Goal: Transaction & Acquisition: Purchase product/service

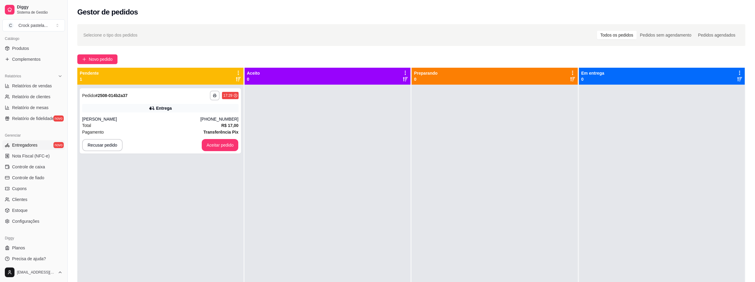
scroll to position [153, 0]
click at [26, 44] on span "Produtos" at bounding box center [20, 45] width 17 height 6
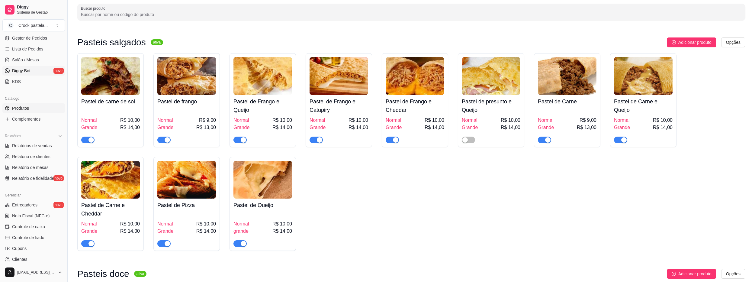
scroll to position [32, 0]
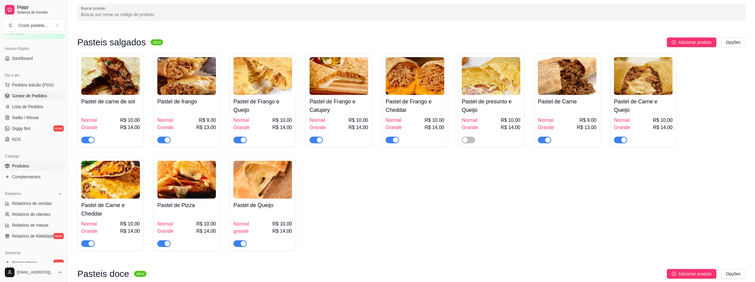
click at [38, 98] on span "Gestor de Pedidos" at bounding box center [29, 96] width 35 height 6
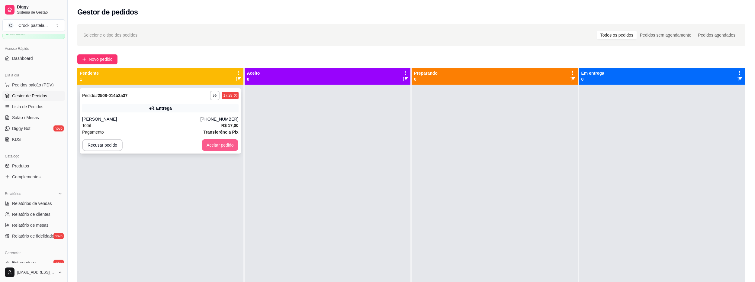
click at [207, 143] on button "Aceitar pedido" at bounding box center [220, 145] width 37 height 12
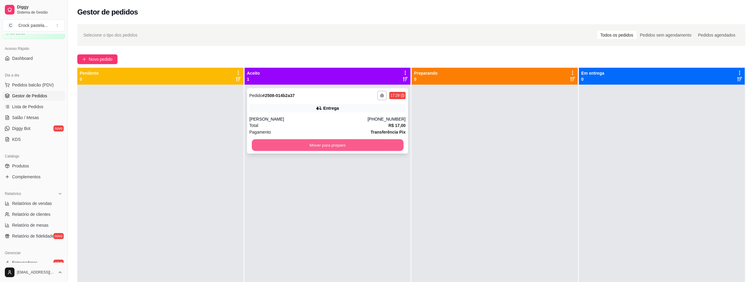
click at [329, 147] on button "Mover para preparo" at bounding box center [328, 145] width 152 height 12
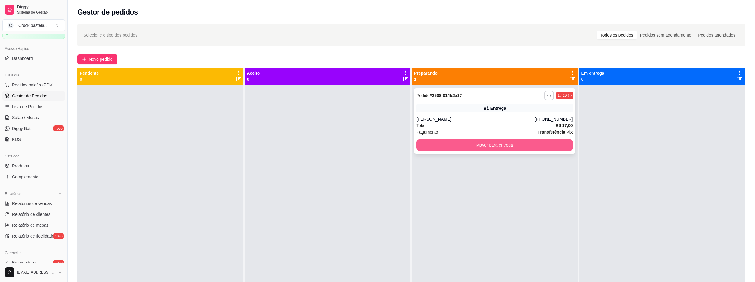
click at [463, 147] on button "Mover para entrega" at bounding box center [495, 145] width 157 height 12
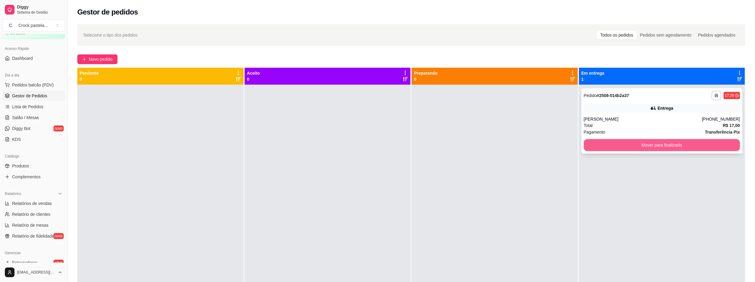
click at [634, 147] on button "Mover para finalizado" at bounding box center [662, 145] width 157 height 12
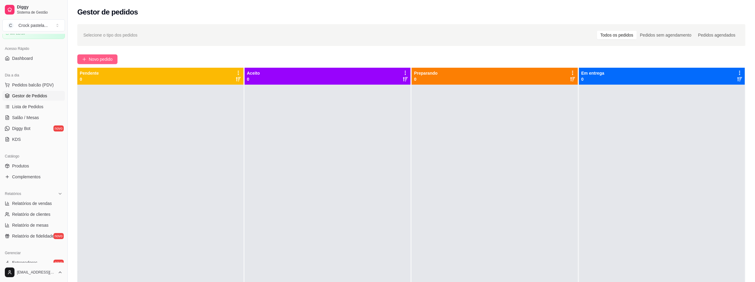
click at [102, 58] on span "Novo pedido" at bounding box center [101, 59] width 24 height 7
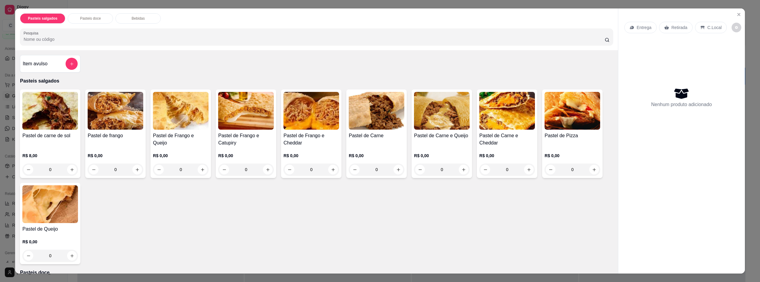
click at [133, 169] on div "0" at bounding box center [116, 169] width 56 height 12
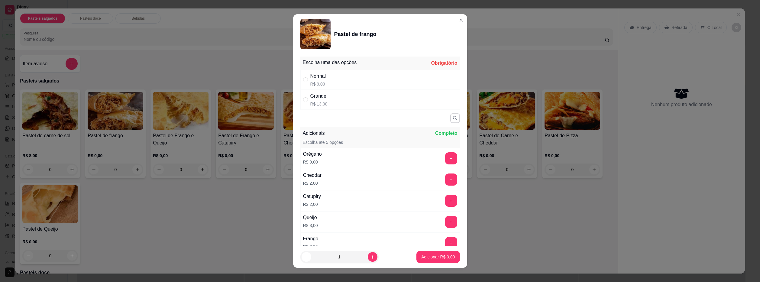
click at [310, 96] on div "Grande" at bounding box center [318, 95] width 17 height 7
radio input "true"
click at [446, 258] on p "Adicionar R$ 13,00" at bounding box center [437, 257] width 36 height 6
type input "1"
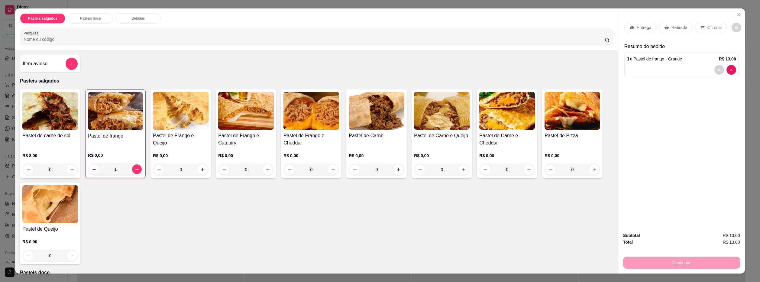
click at [571, 146] on div "Pastel de Pizza" at bounding box center [572, 139] width 56 height 15
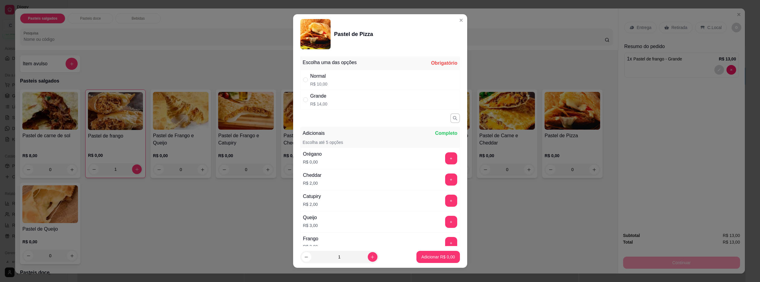
click at [310, 97] on div "Grande" at bounding box center [318, 95] width 17 height 7
radio input "true"
click at [437, 259] on p "Adicionar R$ 14,00" at bounding box center [437, 257] width 36 height 6
type input "1"
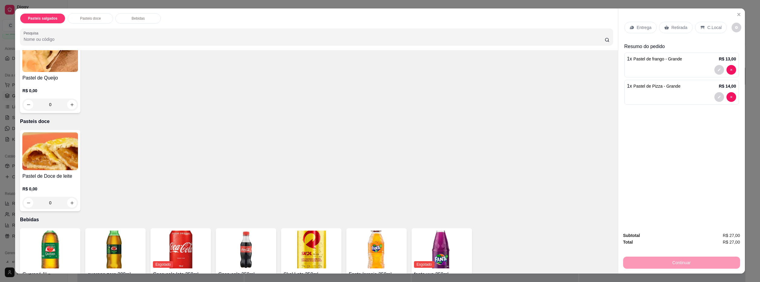
scroll to position [192, 0]
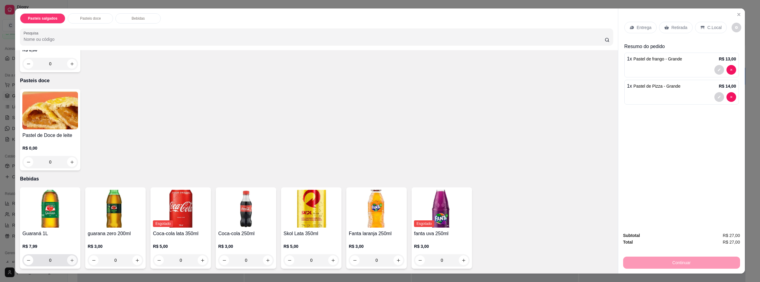
click at [72, 262] on icon "increase-product-quantity" at bounding box center [72, 260] width 5 height 5
type input "1"
click at [644, 26] on p "Entrega" at bounding box center [644, 27] width 15 height 6
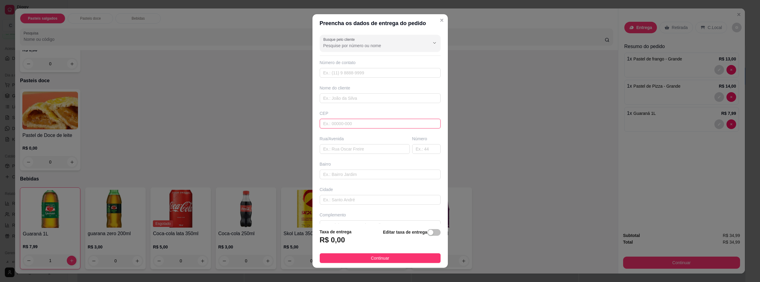
drag, startPoint x: 345, startPoint y: 121, endPoint x: 344, endPoint y: 125, distance: 3.9
click at [344, 125] on input "text" at bounding box center [380, 124] width 121 height 10
click at [338, 98] on input "text" at bounding box center [380, 98] width 121 height 10
type input "alicy"
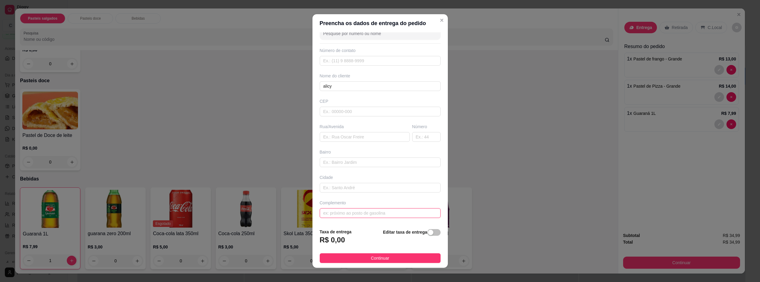
click at [369, 213] on input "text" at bounding box center [380, 213] width 121 height 10
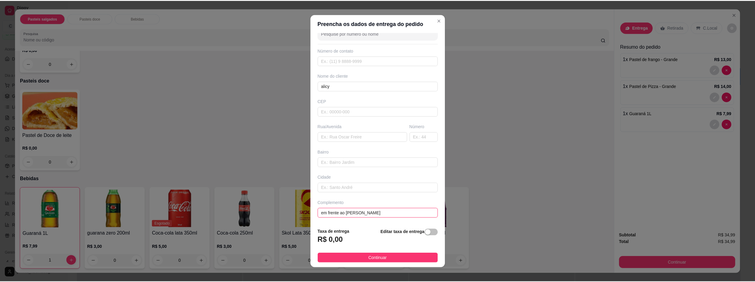
scroll to position [0, 0]
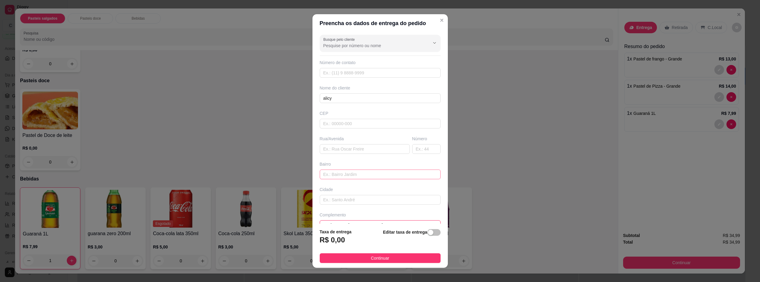
type input "em frente ao [PERSON_NAME]"
click at [375, 175] on input "text" at bounding box center [380, 174] width 121 height 10
type input "canto"
click at [413, 255] on button "Continuar" at bounding box center [380, 258] width 121 height 10
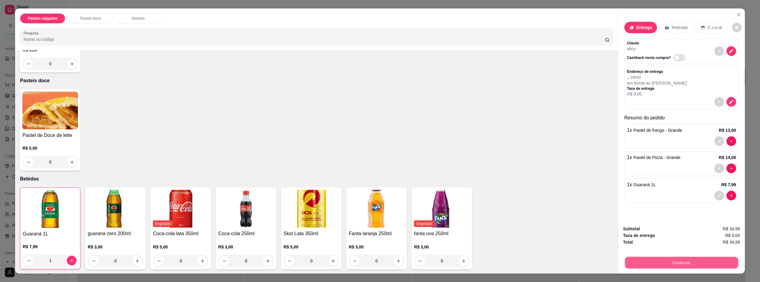
click at [678, 265] on button "Continuar" at bounding box center [681, 263] width 113 height 12
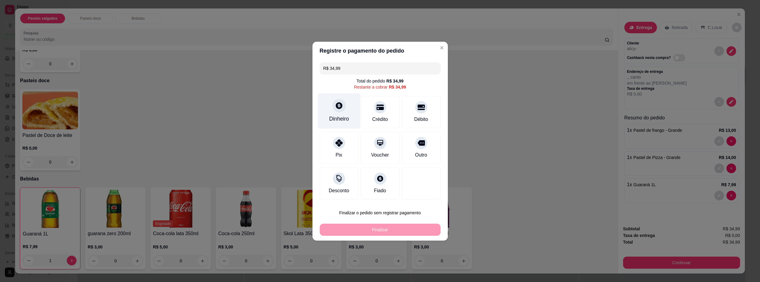
click at [334, 114] on div "Dinheiro" at bounding box center [339, 110] width 43 height 35
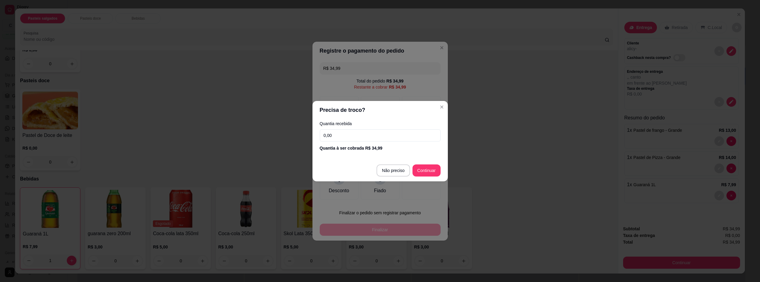
click at [367, 135] on input "0,00" at bounding box center [380, 135] width 121 height 12
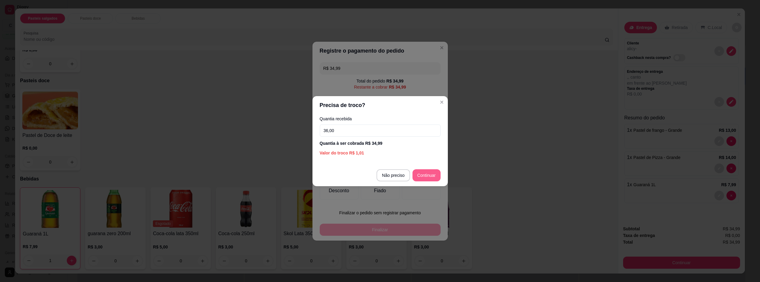
type input "36,00"
type input "R$ 0,00"
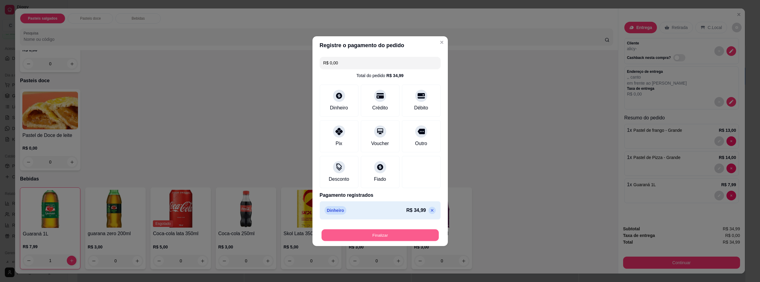
click at [426, 237] on button "Finalizar" at bounding box center [379, 235] width 117 height 12
type input "0"
type input "-R$ 34,99"
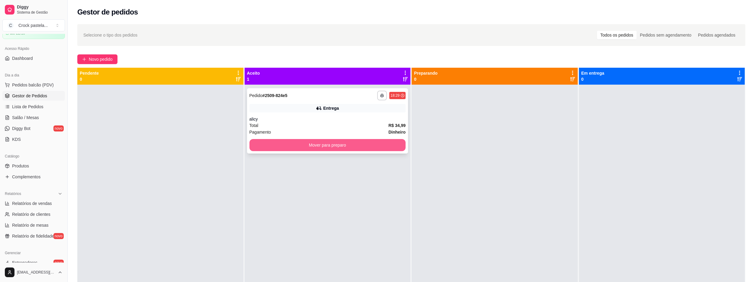
click at [352, 143] on button "Mover para preparo" at bounding box center [328, 145] width 157 height 12
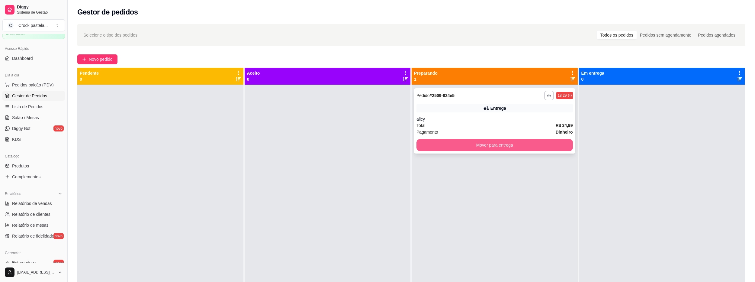
click at [461, 148] on button "Mover para entrega" at bounding box center [495, 145] width 157 height 12
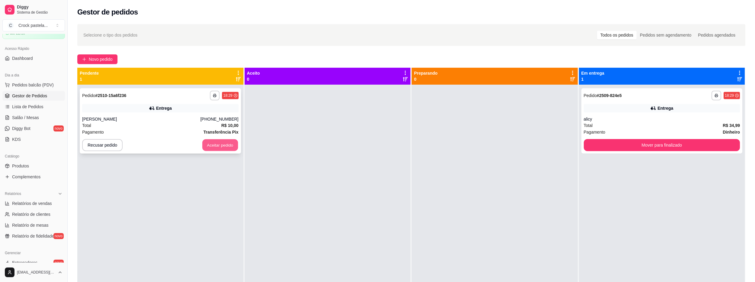
click at [235, 141] on button "Aceitar pedido" at bounding box center [220, 145] width 36 height 12
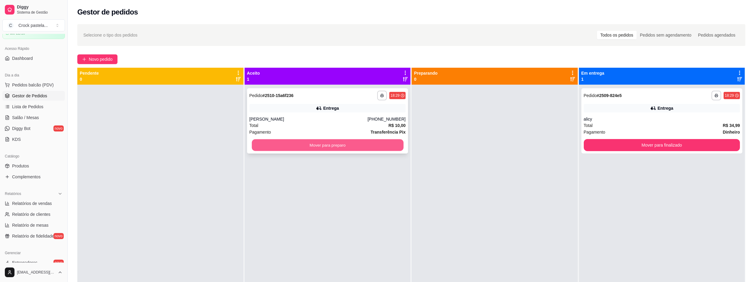
click at [348, 140] on button "Mover para preparo" at bounding box center [328, 145] width 152 height 12
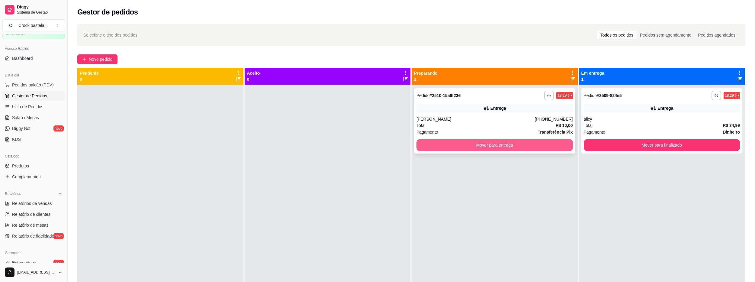
click at [515, 145] on button "Mover para entrega" at bounding box center [495, 145] width 157 height 12
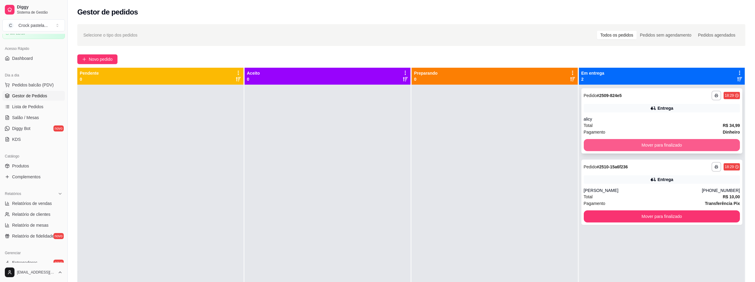
click at [683, 146] on button "Mover para finalizado" at bounding box center [662, 145] width 157 height 12
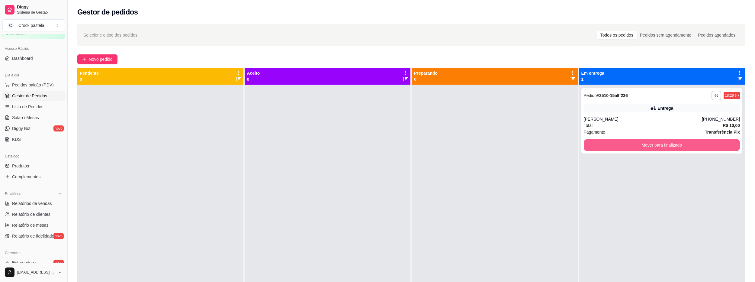
click at [685, 148] on button "Mover para finalizado" at bounding box center [662, 145] width 157 height 12
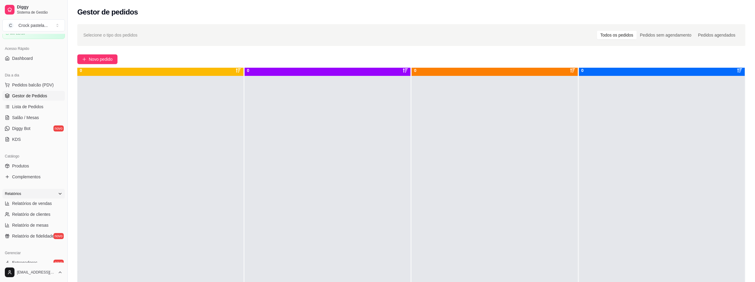
scroll to position [17, 0]
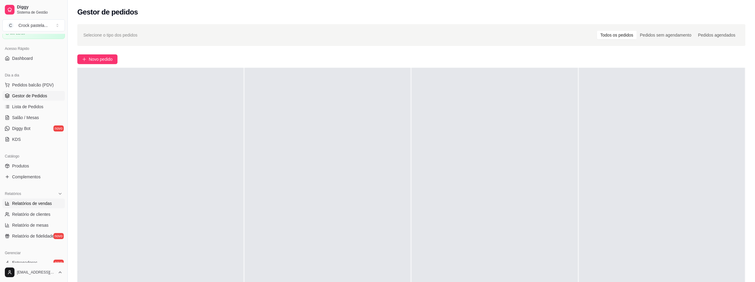
click at [39, 203] on span "Relatórios de vendas" at bounding box center [32, 203] width 40 height 6
select select "ALL"
select select "0"
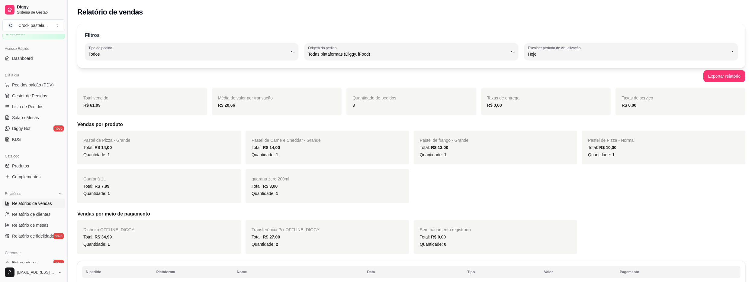
click at [92, 111] on div "Total vendido R$ 61,99" at bounding box center [142, 101] width 130 height 27
click at [44, 95] on span "Gestor de Pedidos" at bounding box center [29, 96] width 35 height 6
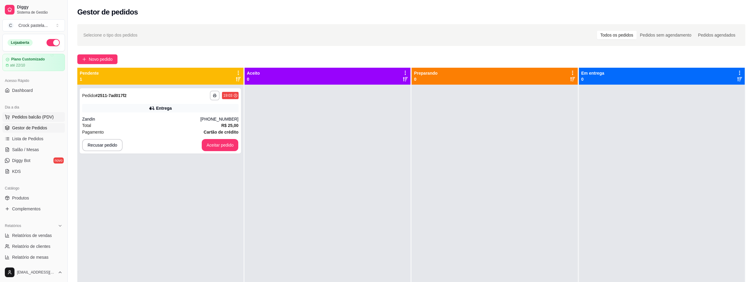
click at [41, 114] on button "Pedidos balcão (PDV)" at bounding box center [33, 117] width 63 height 10
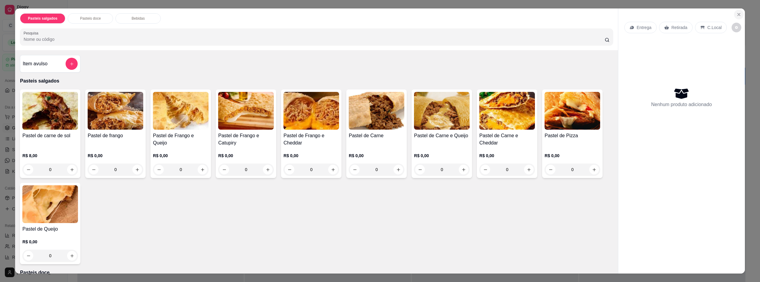
click at [738, 16] on icon "Close" at bounding box center [738, 14] width 5 height 5
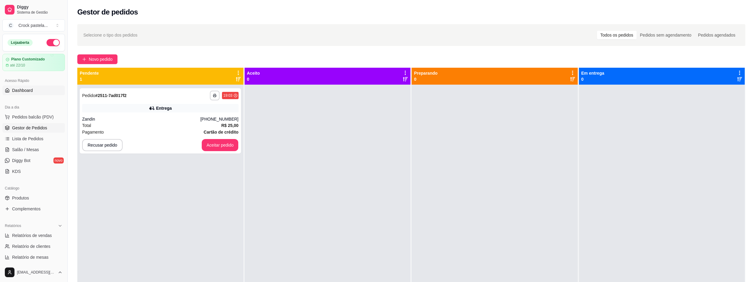
click at [35, 91] on link "Dashboard" at bounding box center [33, 91] width 63 height 10
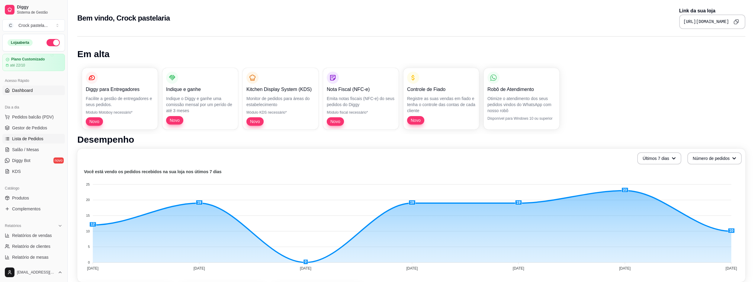
click at [53, 139] on link "Lista de Pedidos" at bounding box center [33, 139] width 63 height 10
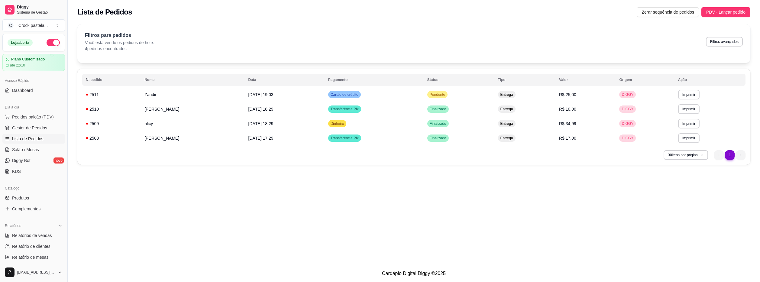
drag, startPoint x: 66, startPoint y: 89, endPoint x: 79, endPoint y: 87, distance: 13.0
click at [66, 87] on button "Toggle Sidebar" at bounding box center [67, 141] width 5 height 282
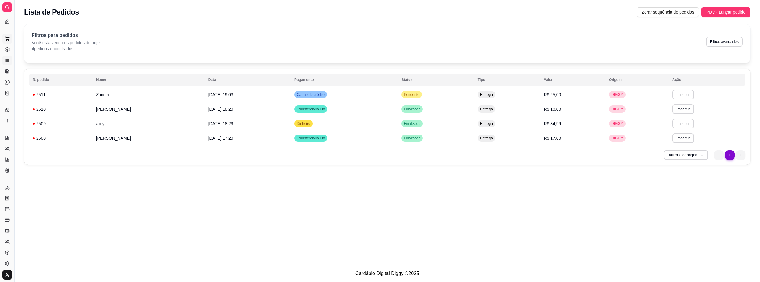
click at [10, 40] on button "Pedidos balcão (PDV)" at bounding box center [7, 39] width 10 height 10
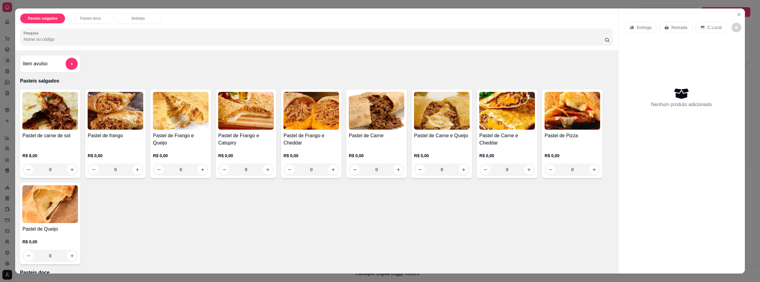
click at [69, 169] on div "0" at bounding box center [50, 169] width 56 height 12
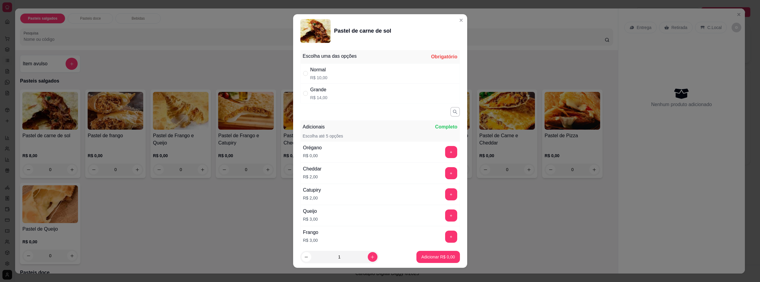
click at [329, 72] on div "Normal R$ 10,00" at bounding box center [380, 73] width 160 height 20
radio input "true"
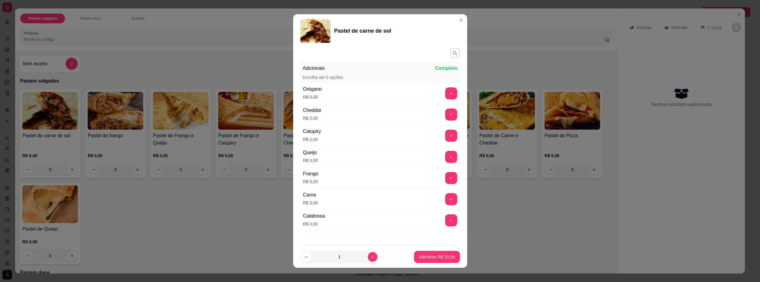
scroll to position [60, 0]
click at [332, 155] on div "Queijo R$ 3,00 +" at bounding box center [380, 154] width 160 height 21
click at [445, 157] on button "+" at bounding box center [451, 155] width 12 height 12
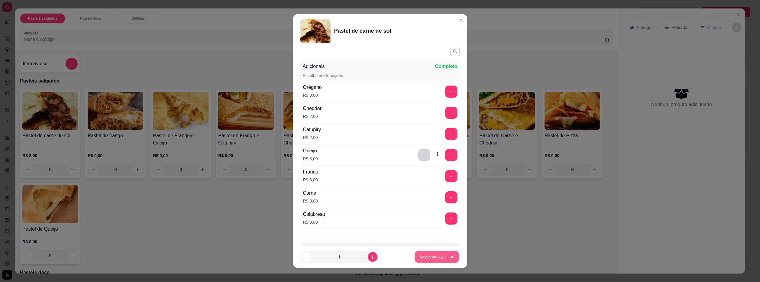
click at [428, 257] on p "Adicionar R$ 13,00" at bounding box center [436, 257] width 35 height 6
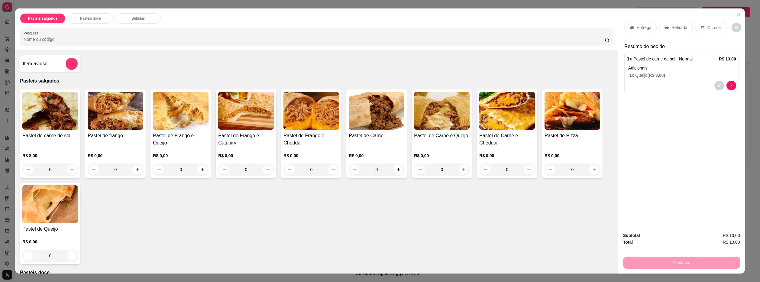
click at [637, 29] on p "Entrega" at bounding box center [644, 27] width 15 height 6
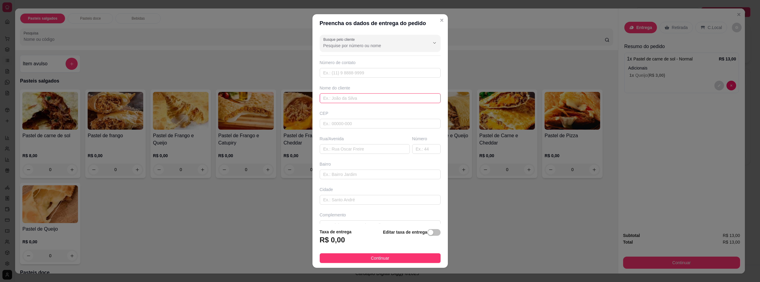
click at [370, 102] on input "text" at bounding box center [380, 98] width 121 height 10
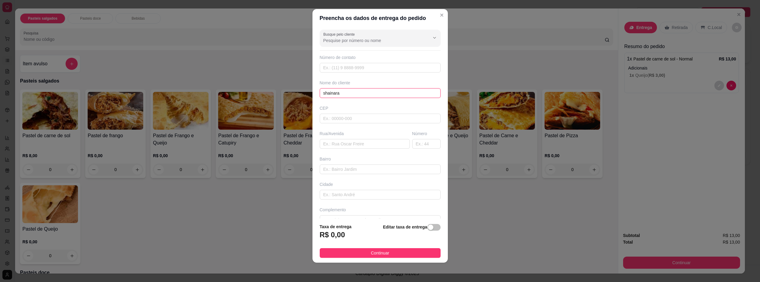
scroll to position [12, 0]
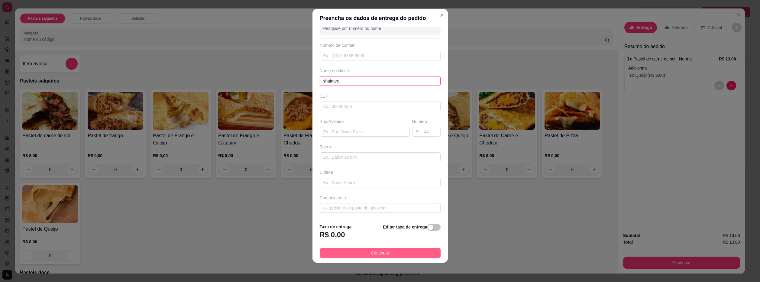
type input "shainara"
click at [396, 252] on button "Continuar" at bounding box center [380, 253] width 121 height 10
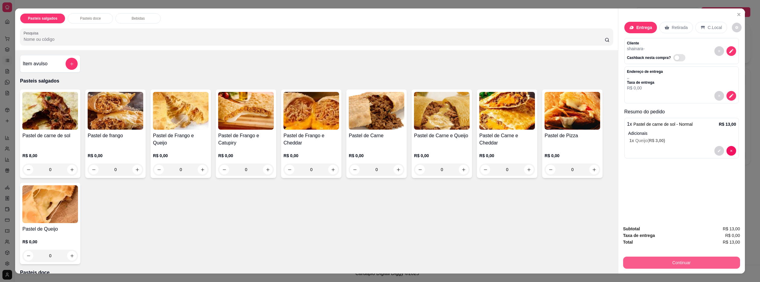
click at [711, 267] on button "Continuar" at bounding box center [681, 263] width 117 height 12
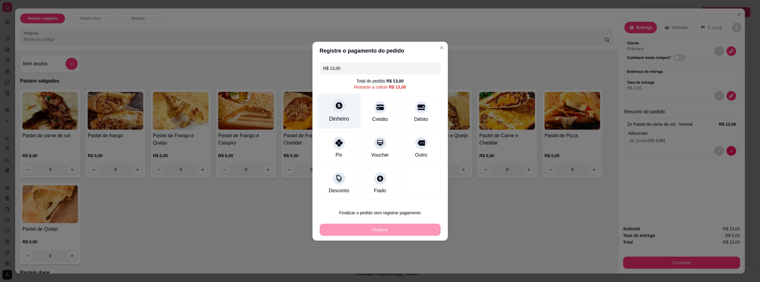
click at [333, 114] on div "Dinheiro" at bounding box center [339, 110] width 43 height 35
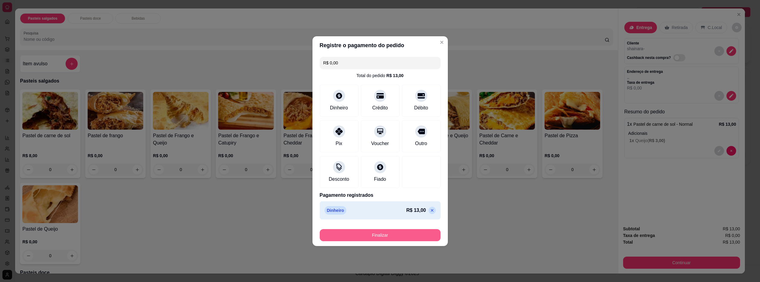
click at [413, 237] on button "Finalizar" at bounding box center [380, 235] width 121 height 12
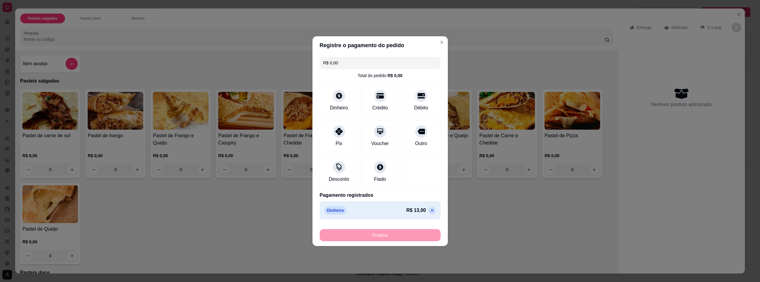
type input "-R$ 13,00"
